Goal: Complete application form

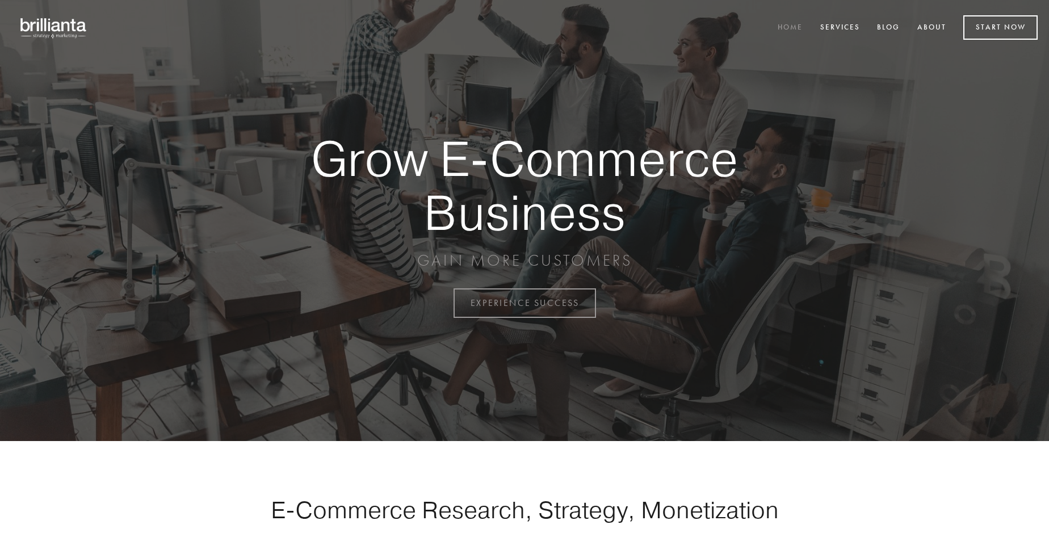
scroll to position [2975, 0]
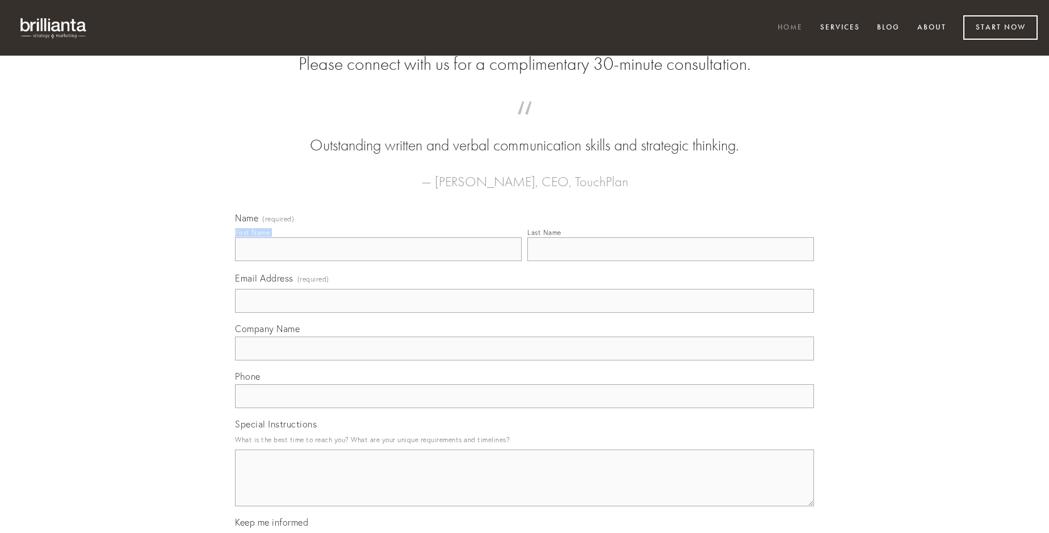
type input "[PERSON_NAME]"
click at [670, 261] on input "Last Name" at bounding box center [670, 249] width 287 height 24
type input "[PERSON_NAME]"
click at [524, 313] on input "Email Address (required)" at bounding box center [524, 301] width 579 height 24
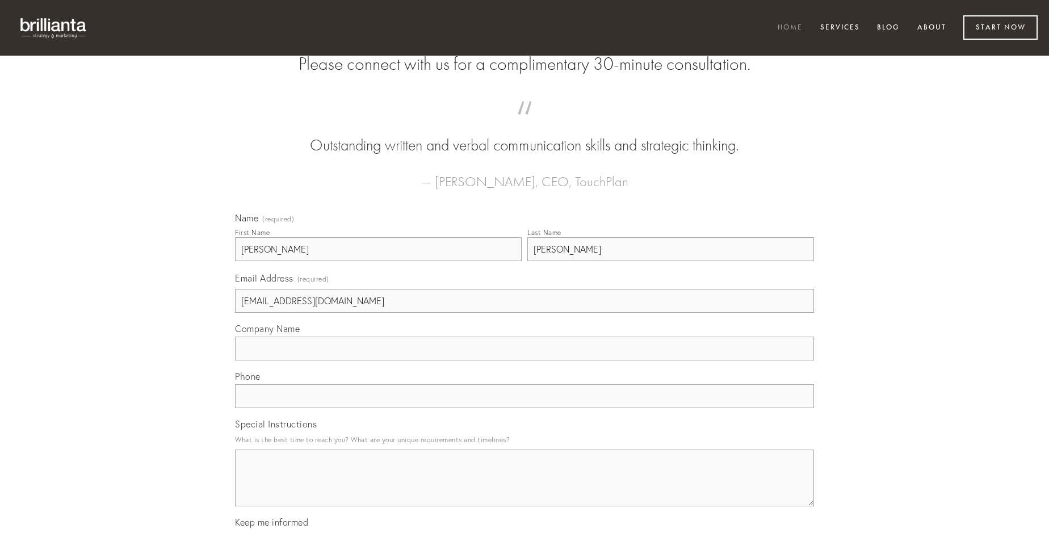
type input "[EMAIL_ADDRESS][DOMAIN_NAME]"
click at [524, 360] on input "Company Name" at bounding box center [524, 349] width 579 height 24
type input "crepusculum"
click at [524, 408] on input "text" at bounding box center [524, 396] width 579 height 24
click at [524, 488] on textarea "Special Instructions" at bounding box center [524, 478] width 579 height 57
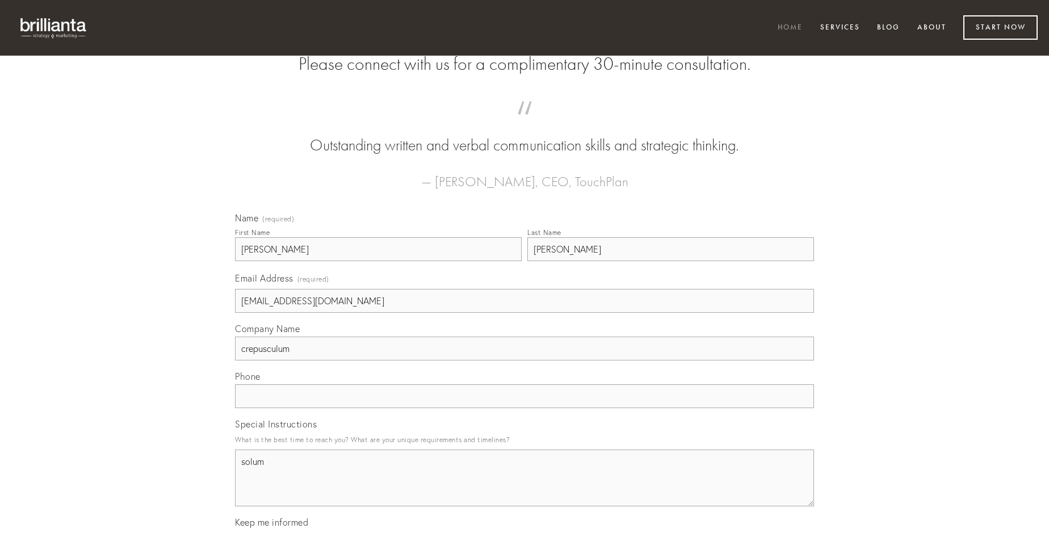
type textarea "solum"
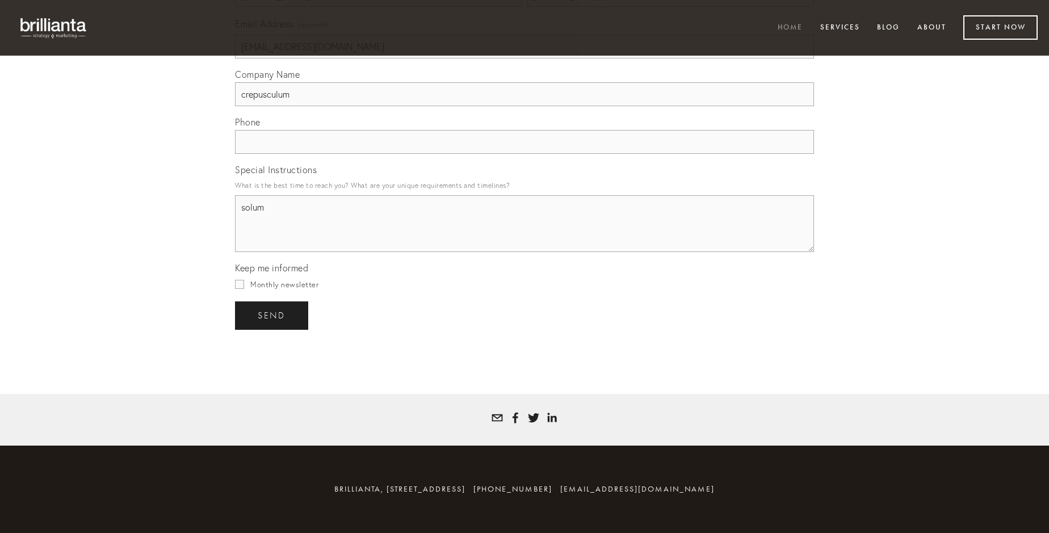
click at [272, 315] on span "send" at bounding box center [272, 315] width 28 height 10
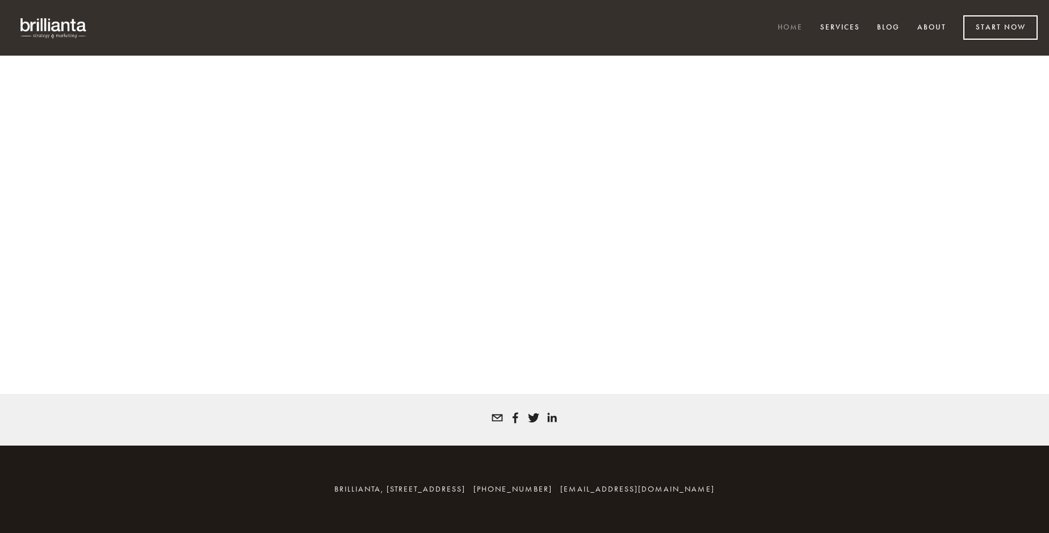
scroll to position [2960, 0]
